Goal: Transaction & Acquisition: Purchase product/service

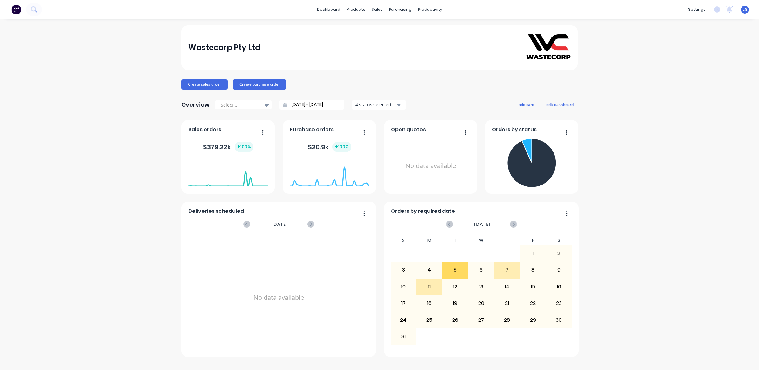
click at [33, 174] on div "Wastecorp Pty Ltd Create sales order Create purchase order Overview Select... […" at bounding box center [379, 194] width 759 height 338
click at [396, 31] on div "Sales Orders" at bounding box center [401, 31] width 26 height 6
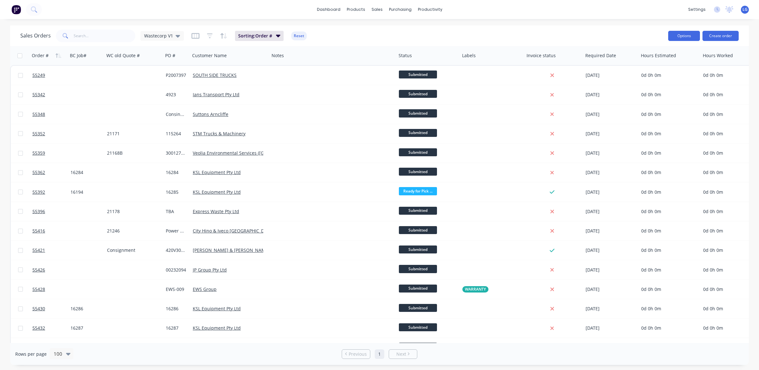
click at [678, 38] on button "Options" at bounding box center [684, 36] width 32 height 10
click at [723, 36] on button "Create order" at bounding box center [721, 36] width 36 height 10
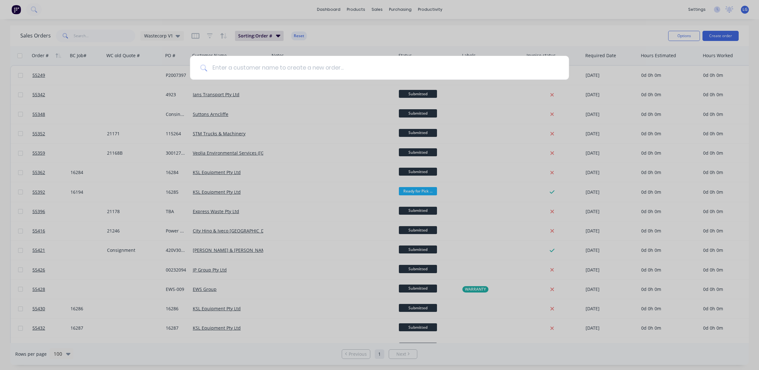
click at [240, 70] on input at bounding box center [383, 68] width 352 height 24
type input "M"
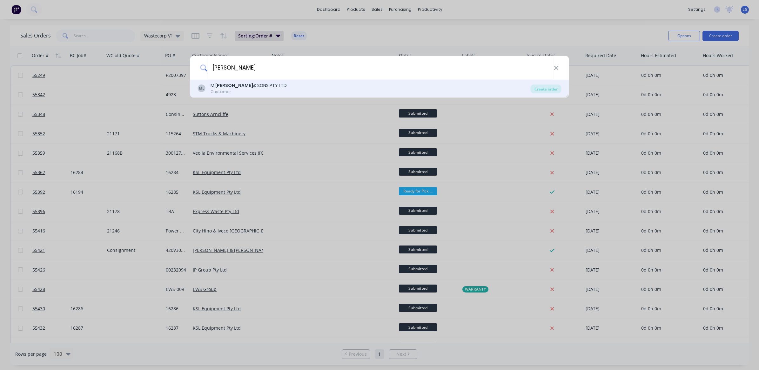
type input "[PERSON_NAME]"
click at [237, 85] on div "[PERSON_NAME] & SONS PTY LTD" at bounding box center [249, 85] width 76 height 7
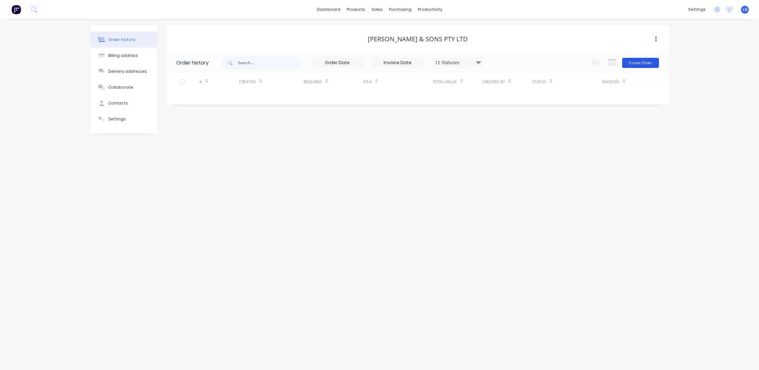
click at [645, 64] on button "Create Order" at bounding box center [640, 63] width 37 height 10
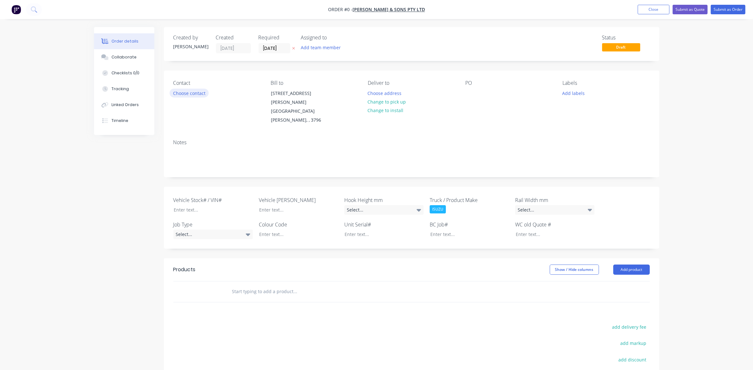
click at [190, 93] on button "Choose contact" at bounding box center [189, 93] width 39 height 9
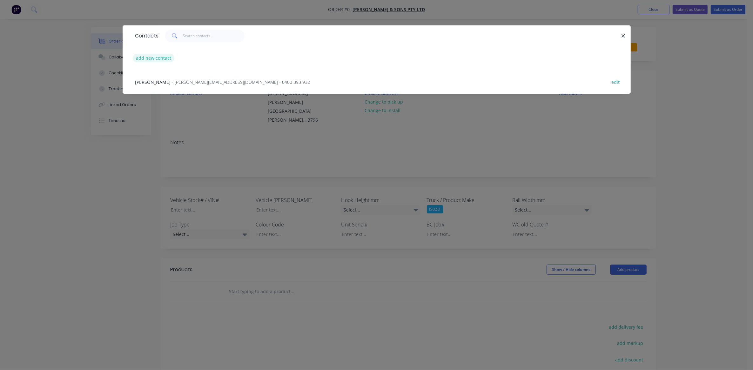
click at [156, 59] on button "add new contact" at bounding box center [154, 58] width 42 height 9
select select "AU"
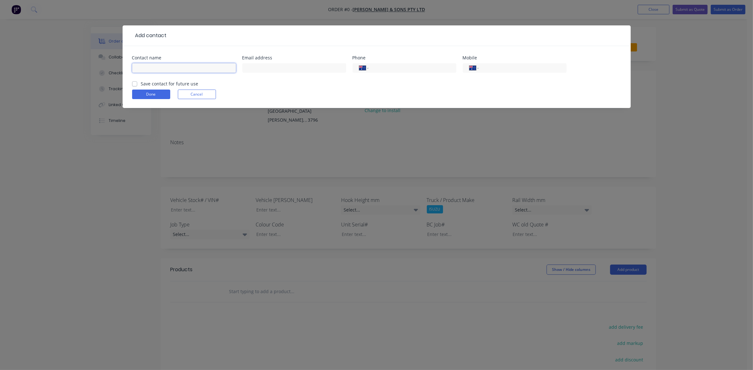
click at [192, 69] on input "text" at bounding box center [184, 68] width 104 height 10
type input "[PERSON_NAME]"
click at [253, 66] on input "text" at bounding box center [294, 68] width 104 height 10
type input "[PERSON_NAME][EMAIL_ADDRESS][DOMAIN_NAME]"
click at [496, 69] on input "tel" at bounding box center [521, 67] width 76 height 7
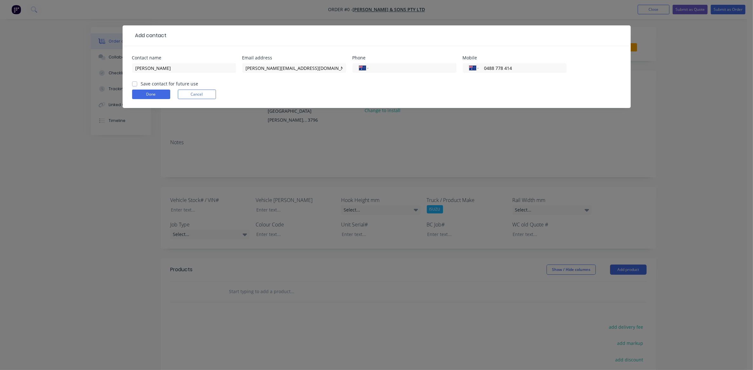
type input "0488 778 414"
click at [141, 84] on label "Save contact for future use" at bounding box center [169, 83] width 57 height 7
click at [135, 84] on input "Save contact for future use" at bounding box center [134, 83] width 5 height 6
checkbox input "true"
click at [149, 93] on button "Done" at bounding box center [151, 95] width 38 height 10
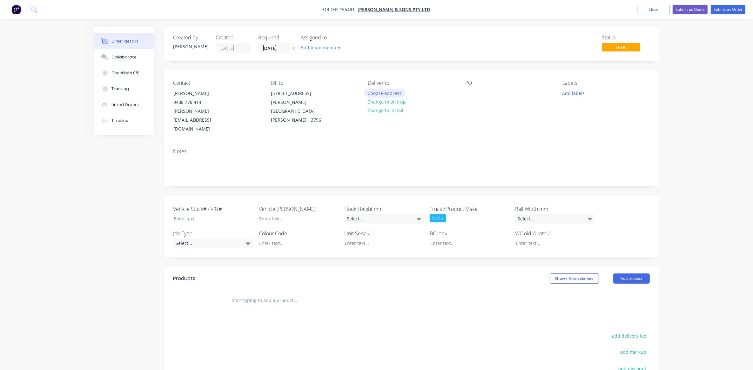
click at [393, 94] on button "Choose address" at bounding box center [384, 93] width 41 height 9
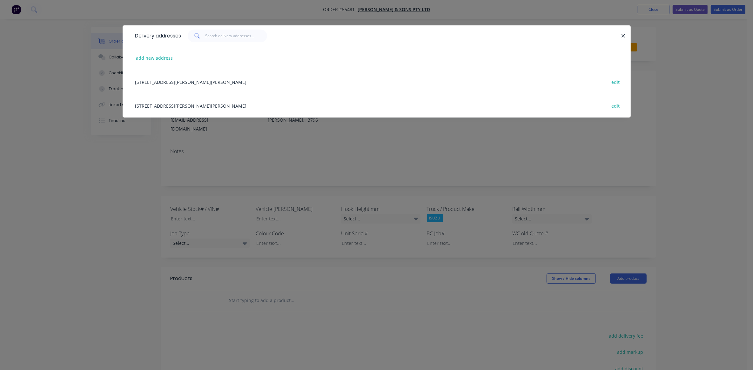
click at [183, 82] on div "[STREET_ADDRESS][PERSON_NAME][PERSON_NAME]" at bounding box center [376, 82] width 489 height 24
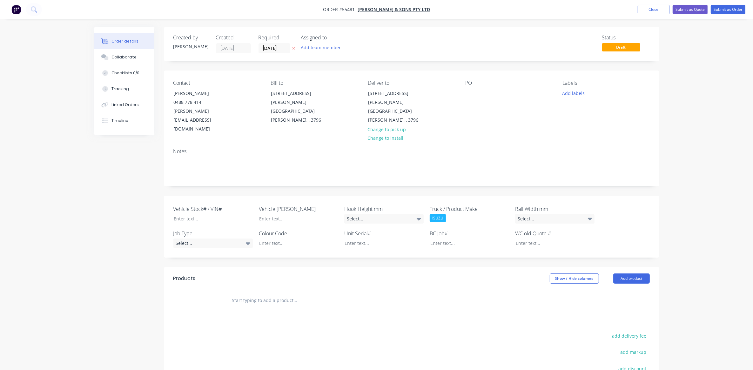
click at [255, 294] on input "text" at bounding box center [295, 300] width 127 height 13
paste input "AL35TX02.S02"
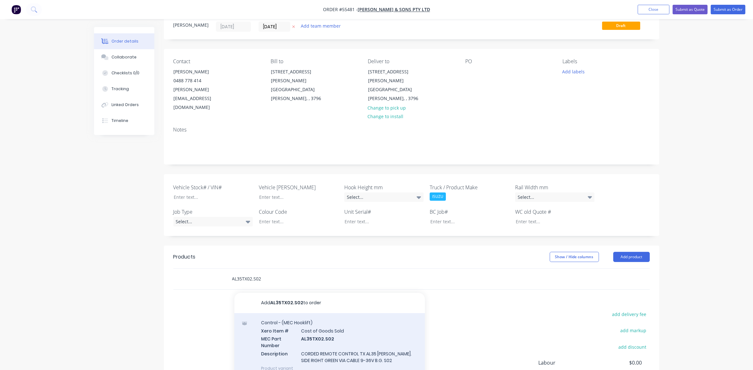
scroll to position [40, 0]
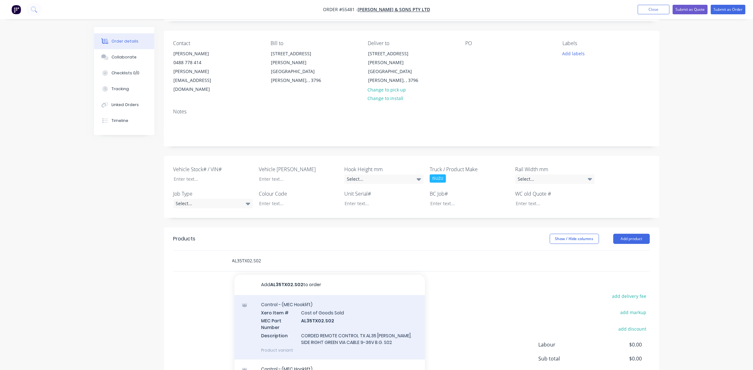
type input "AL35TX02.S02"
click at [312, 305] on div "Control - (MEC Hooklift) Xero Item # Cost of Goods Sold MEC Part Number AL35TX0…" at bounding box center [329, 327] width 191 height 64
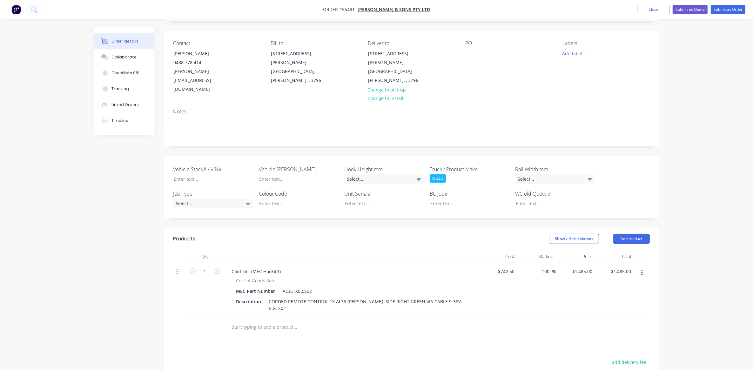
scroll to position [79, 0]
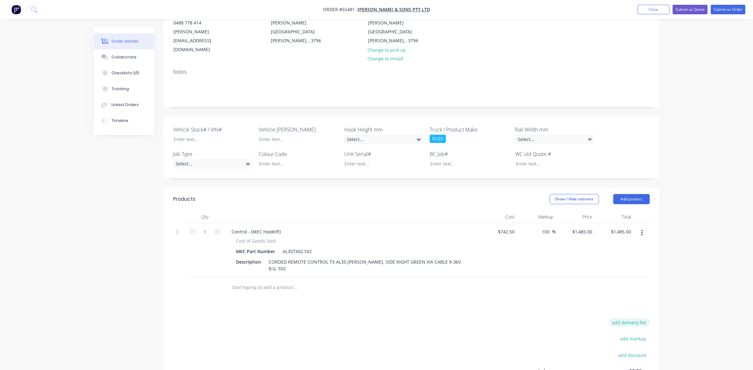
click at [624, 318] on button "add delivery fee" at bounding box center [629, 322] width 41 height 9
type input "80"
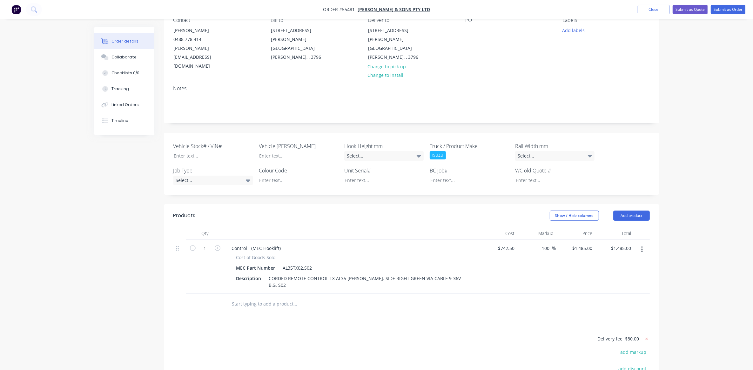
scroll to position [23, 0]
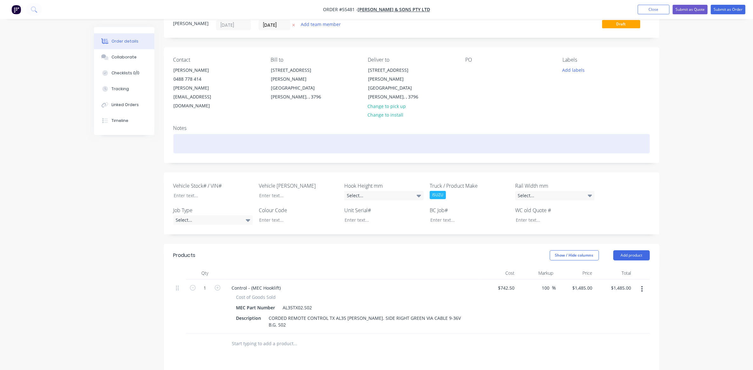
click at [207, 134] on div at bounding box center [411, 143] width 476 height 19
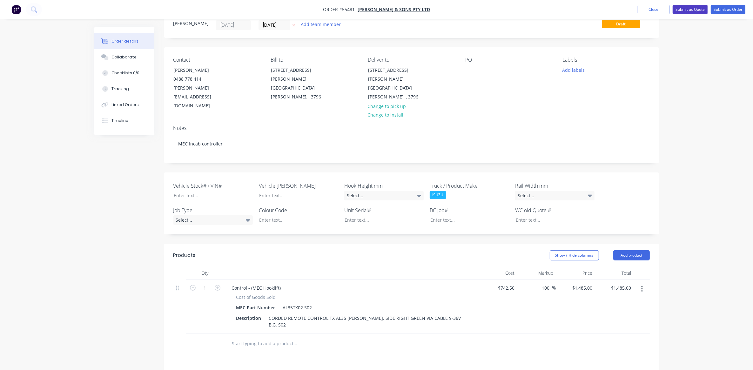
click at [689, 10] on button "Submit as Quote" at bounding box center [690, 10] width 35 height 10
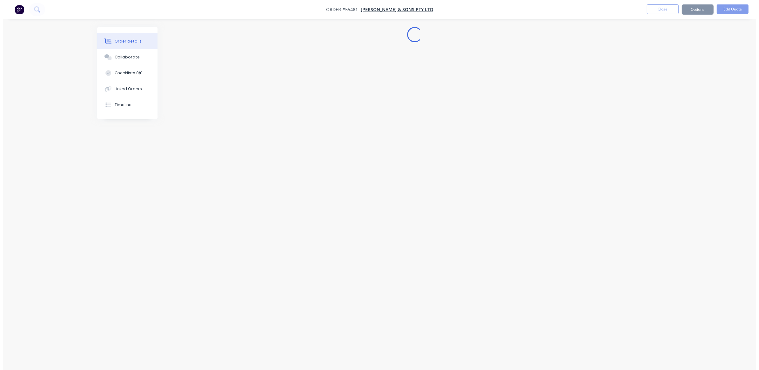
scroll to position [0, 0]
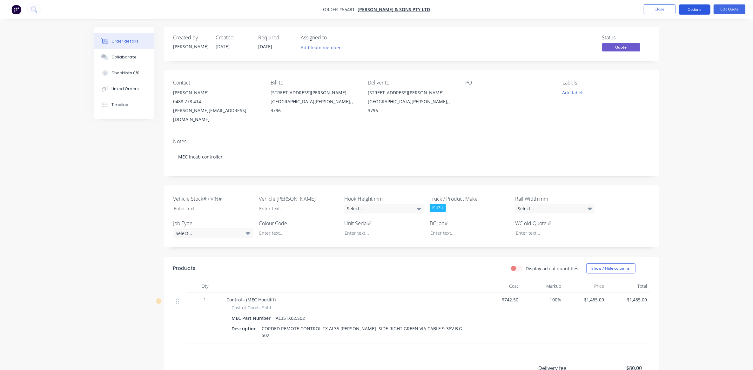
click at [695, 6] on button "Options" at bounding box center [695, 9] width 32 height 10
click at [679, 36] on div "Quote" at bounding box center [675, 38] width 58 height 9
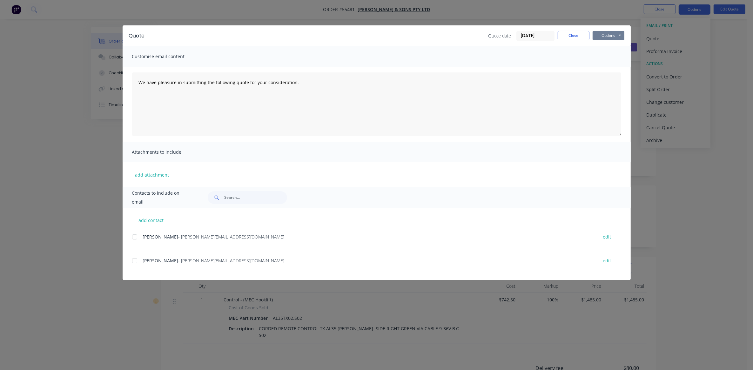
click at [599, 36] on button "Options" at bounding box center [609, 36] width 32 height 10
click at [135, 263] on div at bounding box center [134, 260] width 13 height 13
click at [601, 37] on button "Options" at bounding box center [609, 36] width 32 height 10
click at [605, 46] on button "Preview" at bounding box center [613, 47] width 41 height 10
click at [602, 37] on button "Options" at bounding box center [609, 36] width 32 height 10
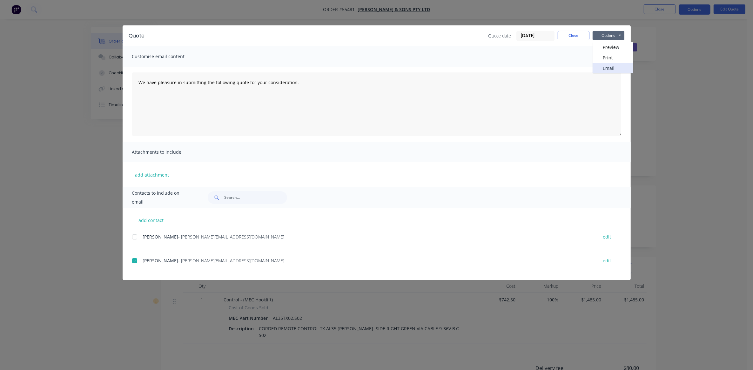
click at [606, 70] on button "Email" at bounding box center [613, 68] width 41 height 10
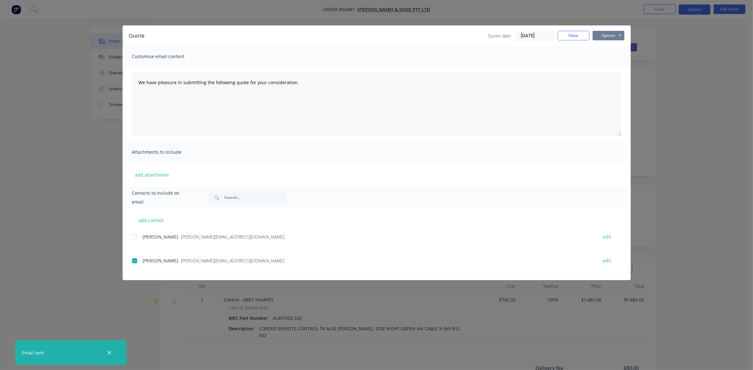
click at [612, 37] on button "Options" at bounding box center [609, 36] width 32 height 10
click at [612, 71] on button "Email" at bounding box center [613, 68] width 41 height 10
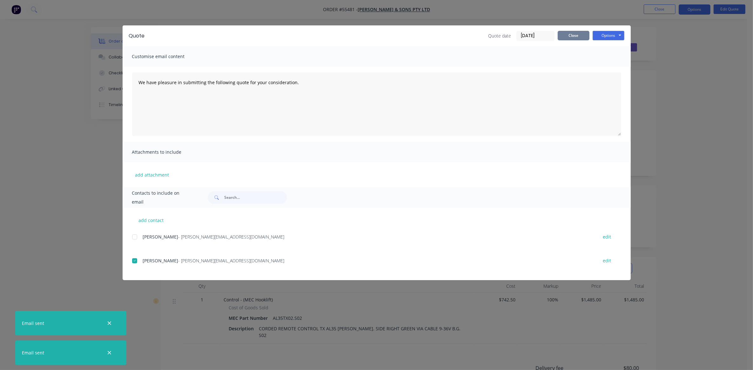
click at [575, 37] on button "Close" at bounding box center [574, 36] width 32 height 10
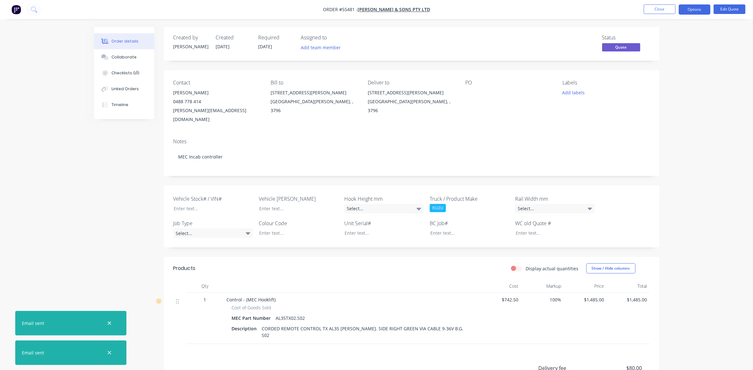
click at [23, 10] on nav "Order #55481 - [PERSON_NAME] & SONS PTY LTD Close Options Edit Quote" at bounding box center [376, 9] width 753 height 19
click at [18, 10] on img "button" at bounding box center [16, 10] width 10 height 10
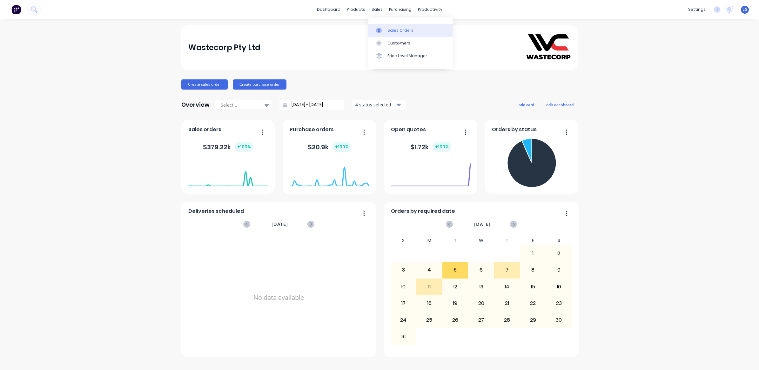
click at [394, 29] on div "Sales Orders" at bounding box center [401, 31] width 26 height 6
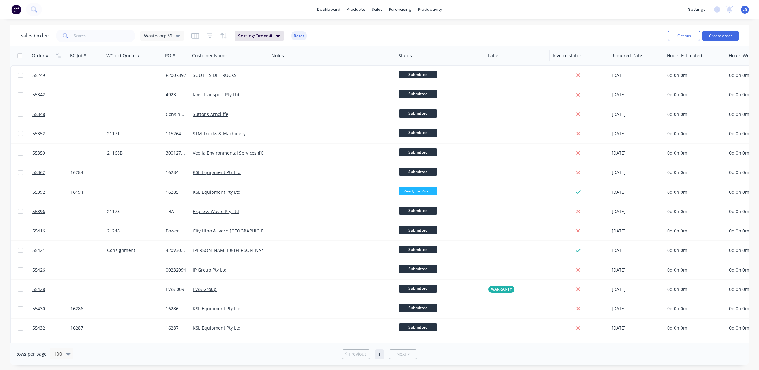
drag, startPoint x: 459, startPoint y: 55, endPoint x: 508, endPoint y: 64, distance: 50.2
click at [486, 64] on div "Status" at bounding box center [441, 55] width 90 height 19
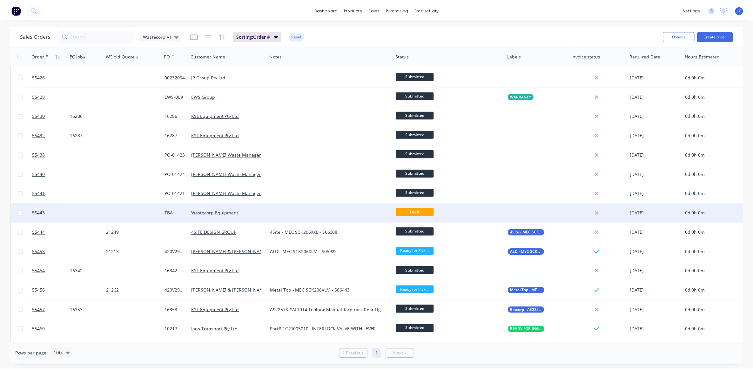
scroll to position [199, 0]
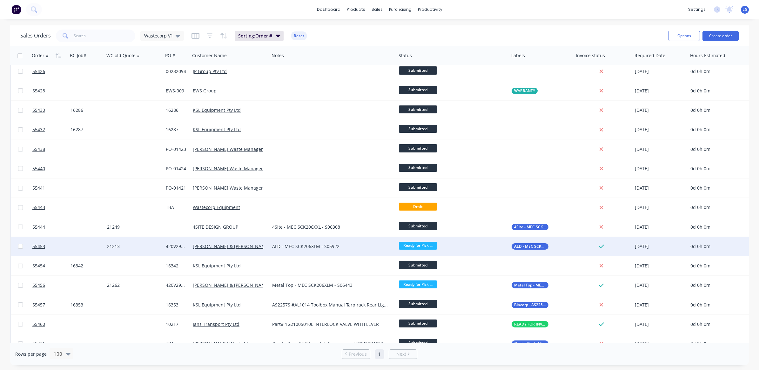
click at [134, 245] on div "21213" at bounding box center [132, 246] width 51 height 6
click at [85, 243] on div at bounding box center [86, 246] width 37 height 19
click at [60, 247] on link "55453" at bounding box center [51, 246] width 38 height 19
